Goal: Task Accomplishment & Management: Manage account settings

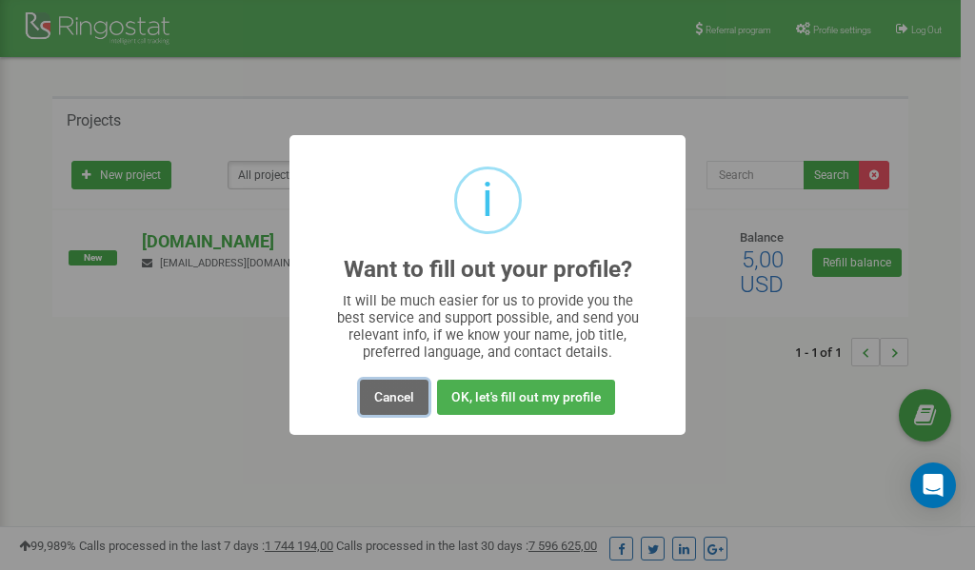
click at [385, 398] on button "Cancel" at bounding box center [394, 397] width 69 height 35
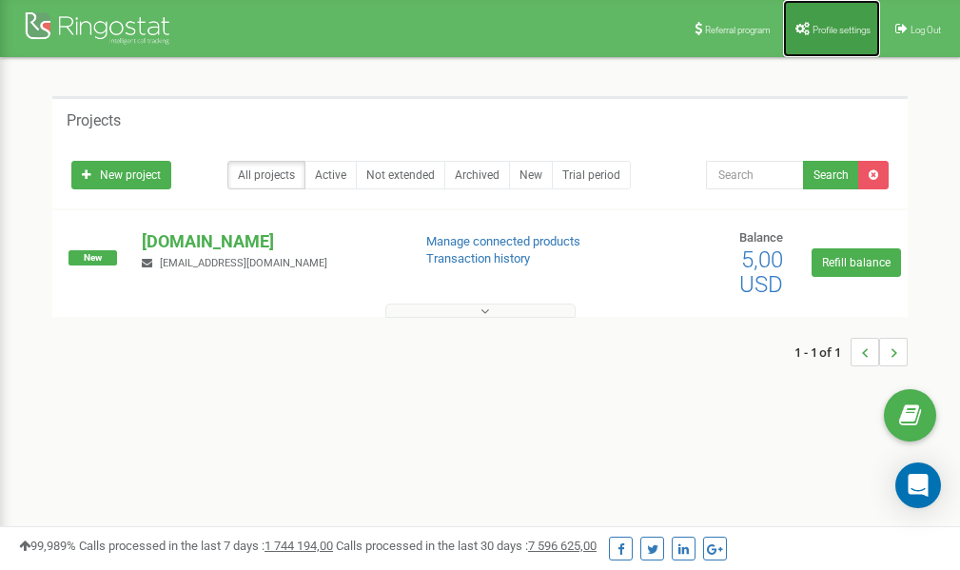
click at [823, 37] on link "Profile settings" at bounding box center [831, 28] width 97 height 57
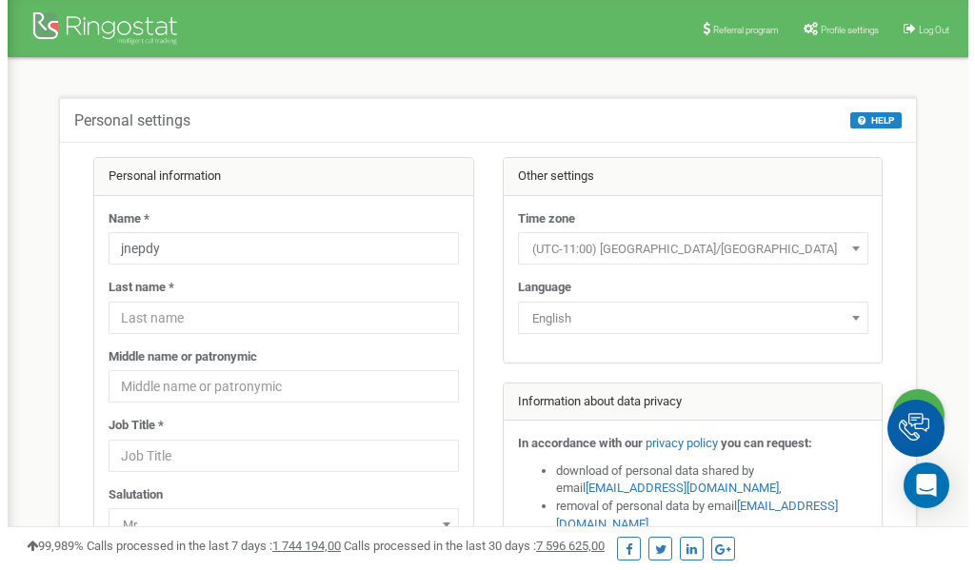
scroll to position [95, 0]
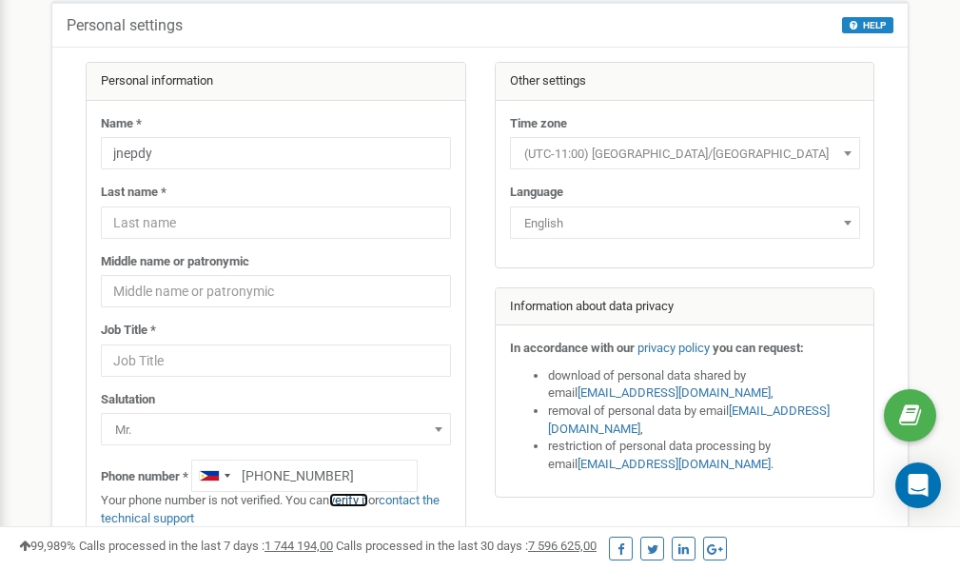
click at [357, 502] on link "verify it" at bounding box center [348, 500] width 39 height 14
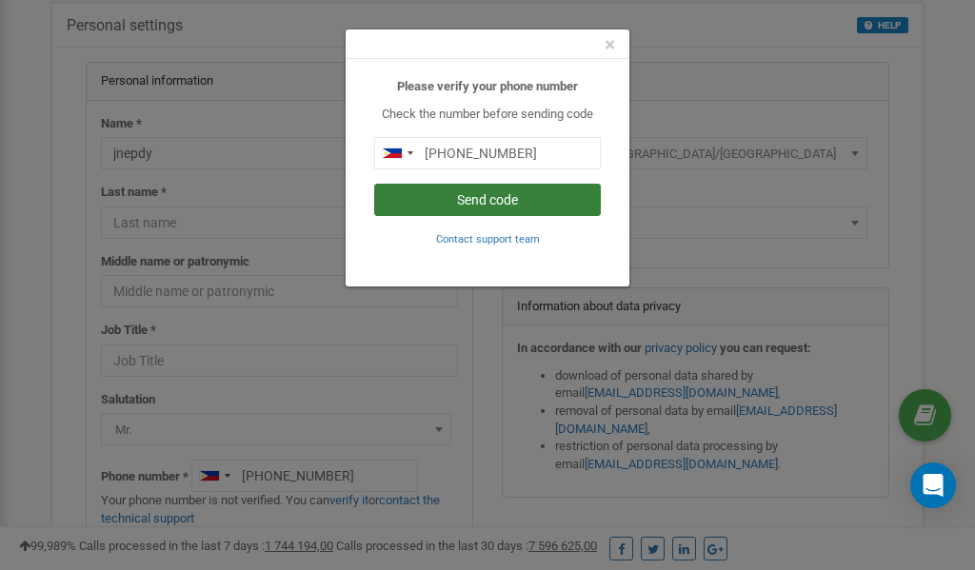
click at [499, 198] on button "Send code" at bounding box center [487, 200] width 227 height 32
